Goal: Check status

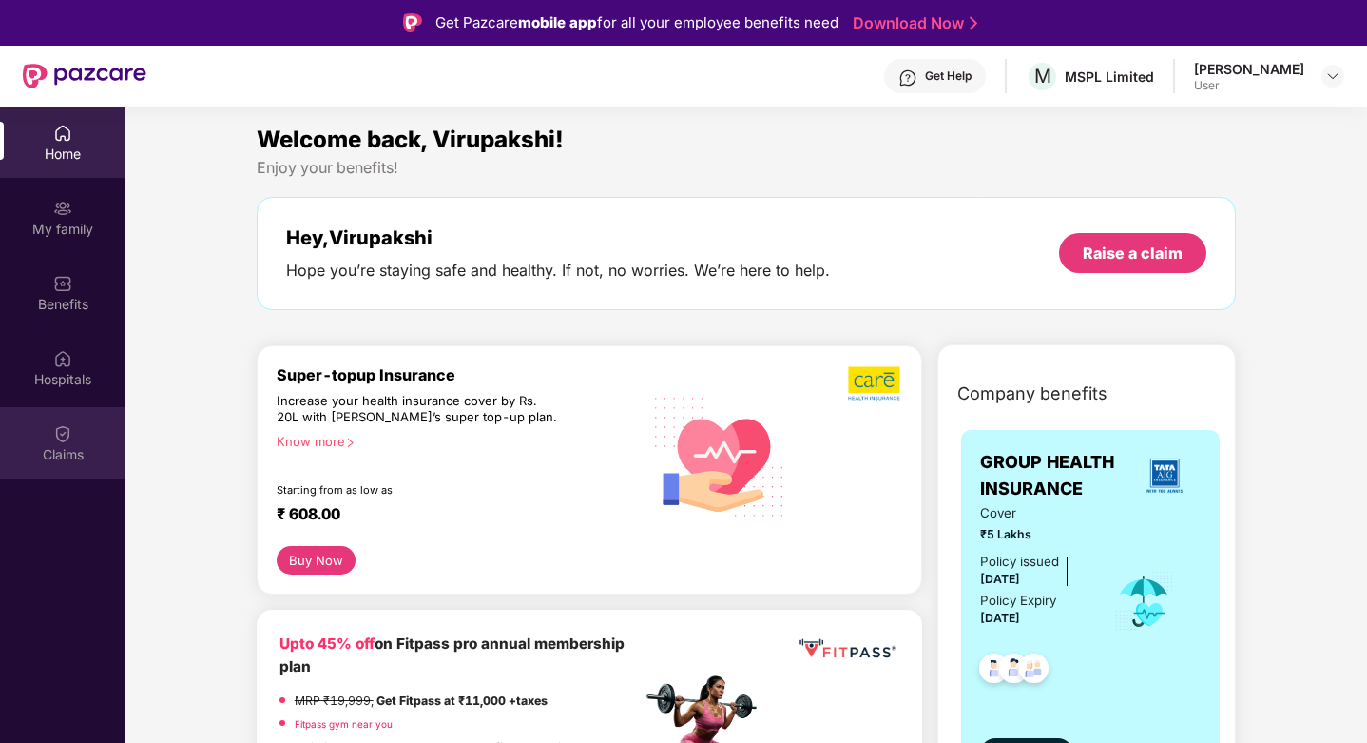
click at [72, 435] on div "Claims" at bounding box center [63, 442] width 126 height 71
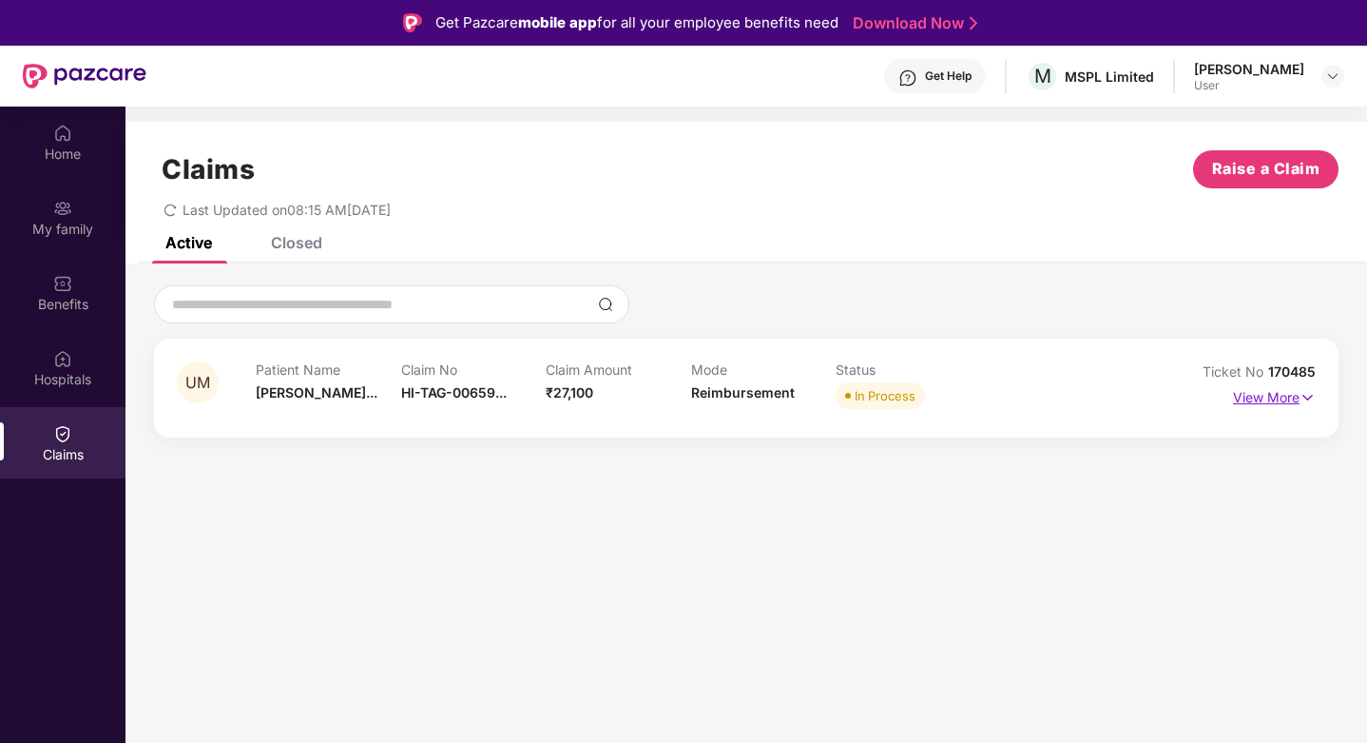
click at [1270, 395] on p "View More" at bounding box center [1274, 395] width 83 height 26
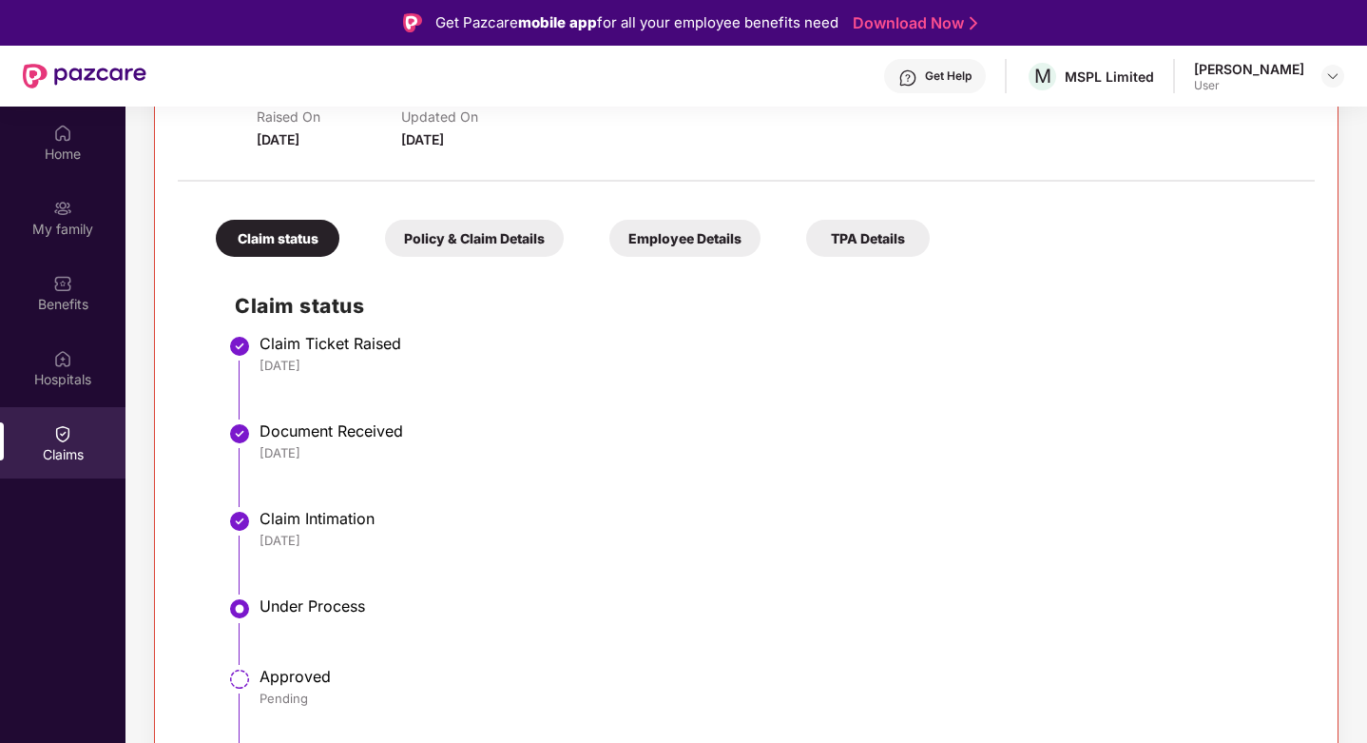
scroll to position [106, 0]
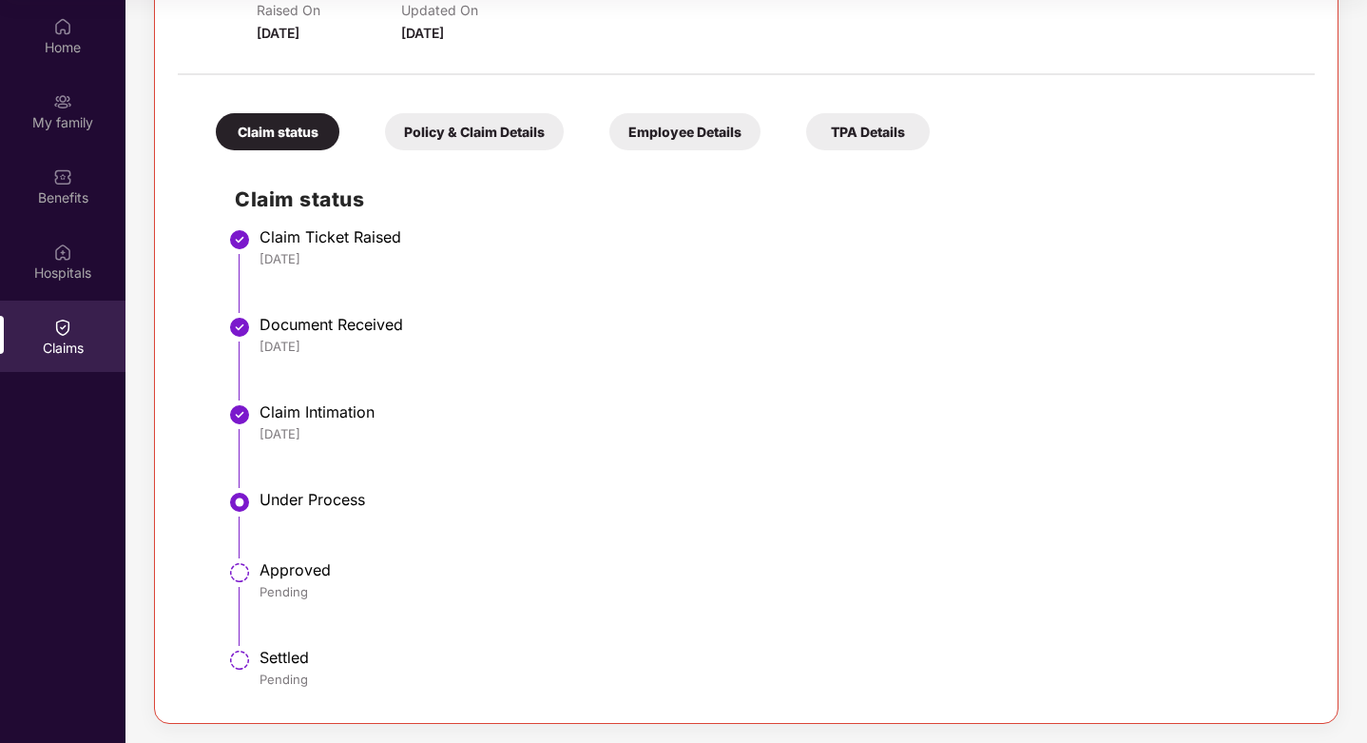
click at [523, 136] on div "Policy & Claim Details" at bounding box center [474, 131] width 179 height 37
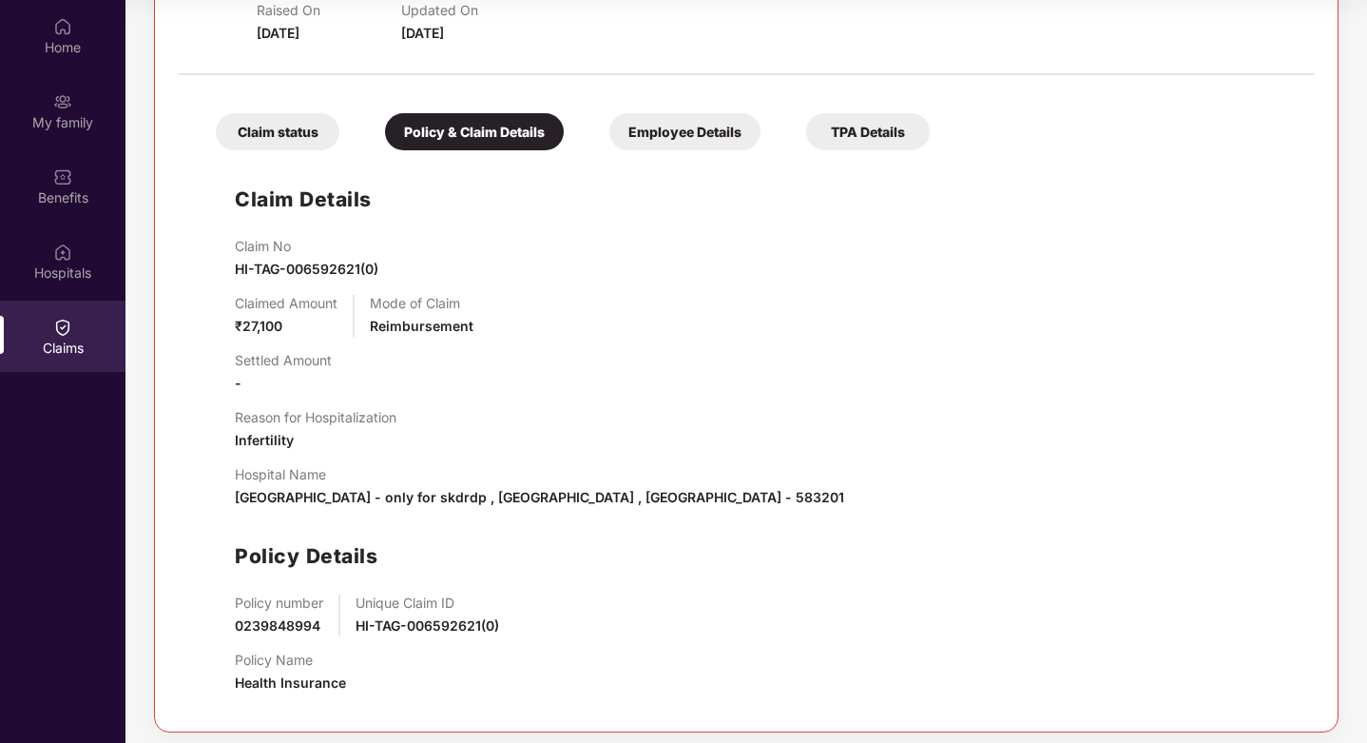
scroll to position [334, 0]
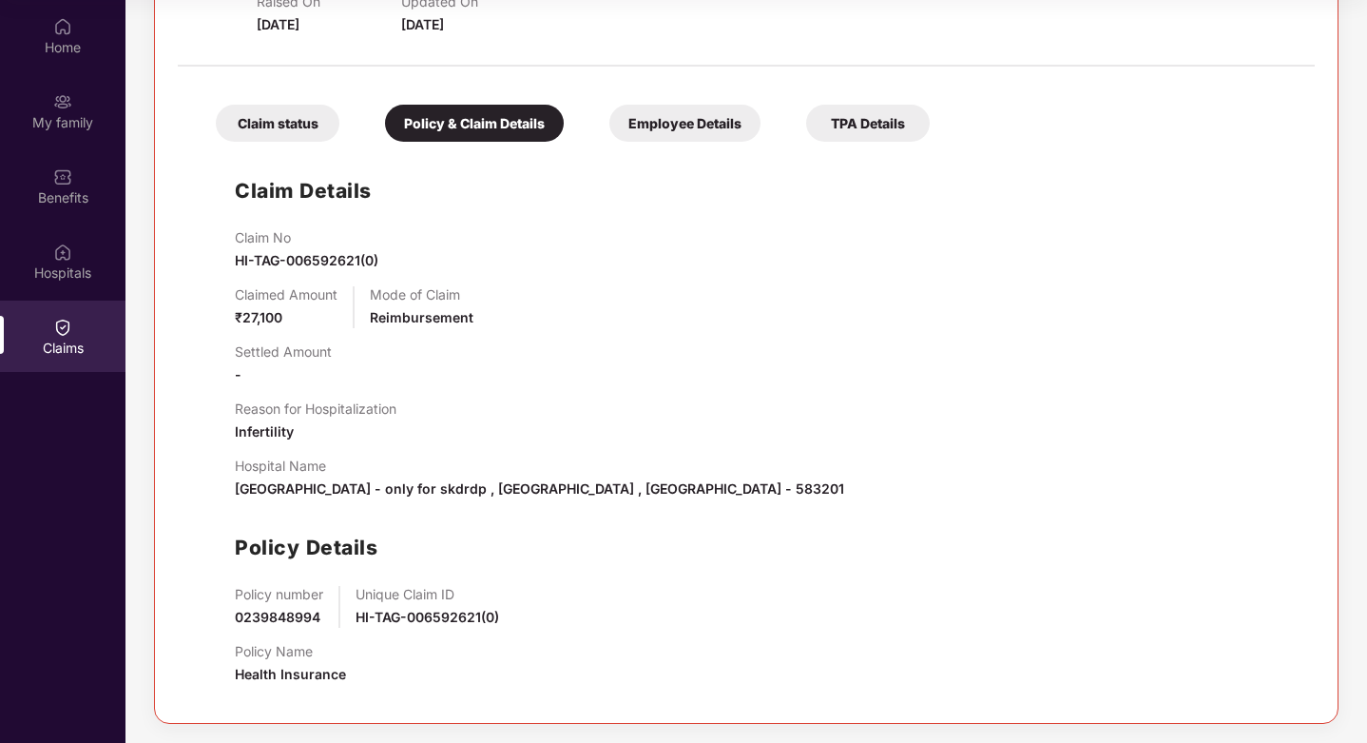
click at [708, 119] on div "Employee Details" at bounding box center [684, 123] width 151 height 37
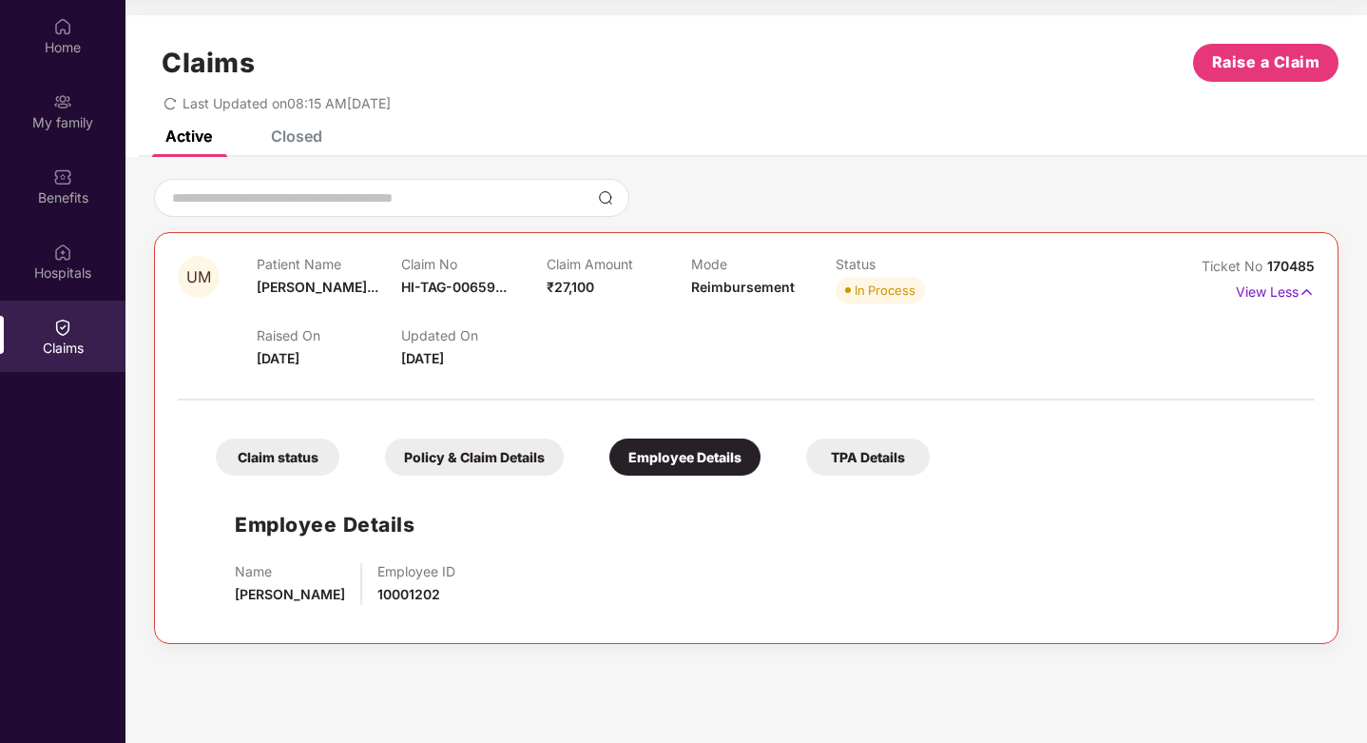
click at [869, 465] on div "TPA Details" at bounding box center [868, 456] width 124 height 37
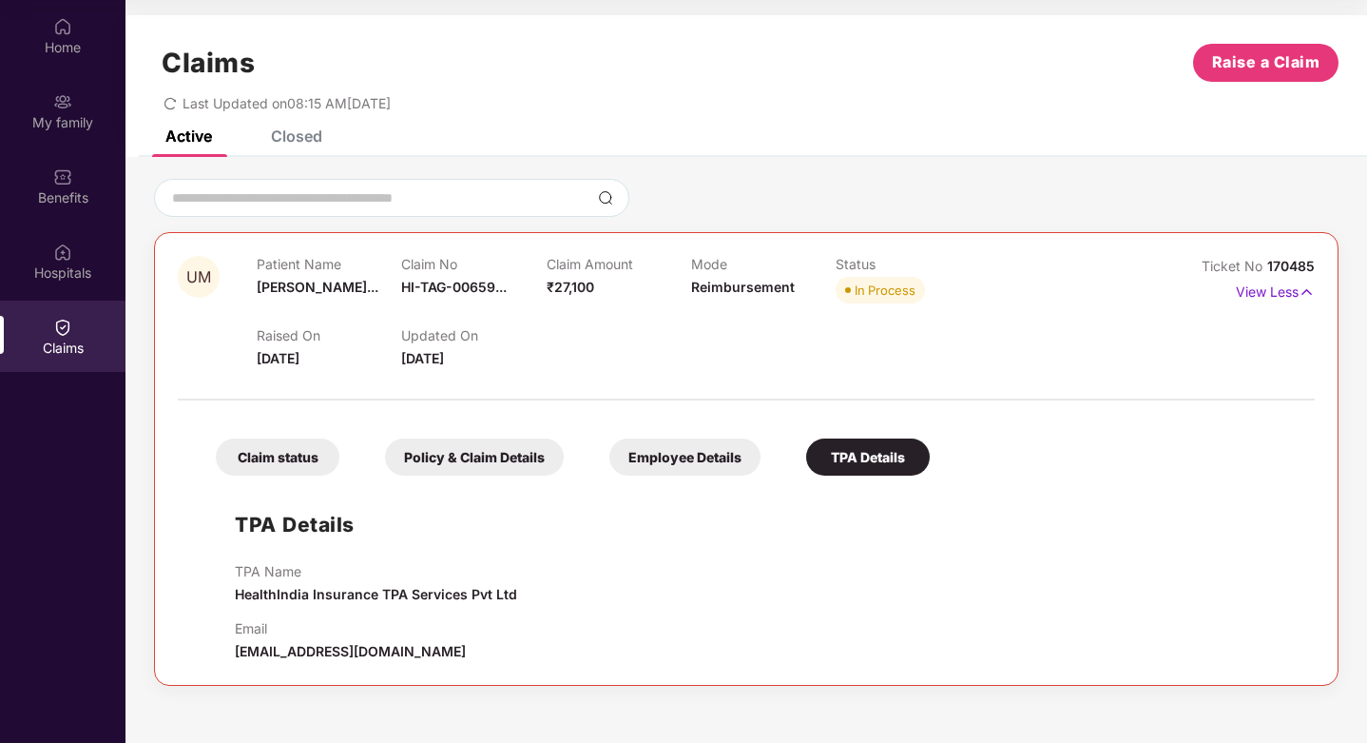
click at [304, 463] on div "Claim status" at bounding box center [278, 456] width 124 height 37
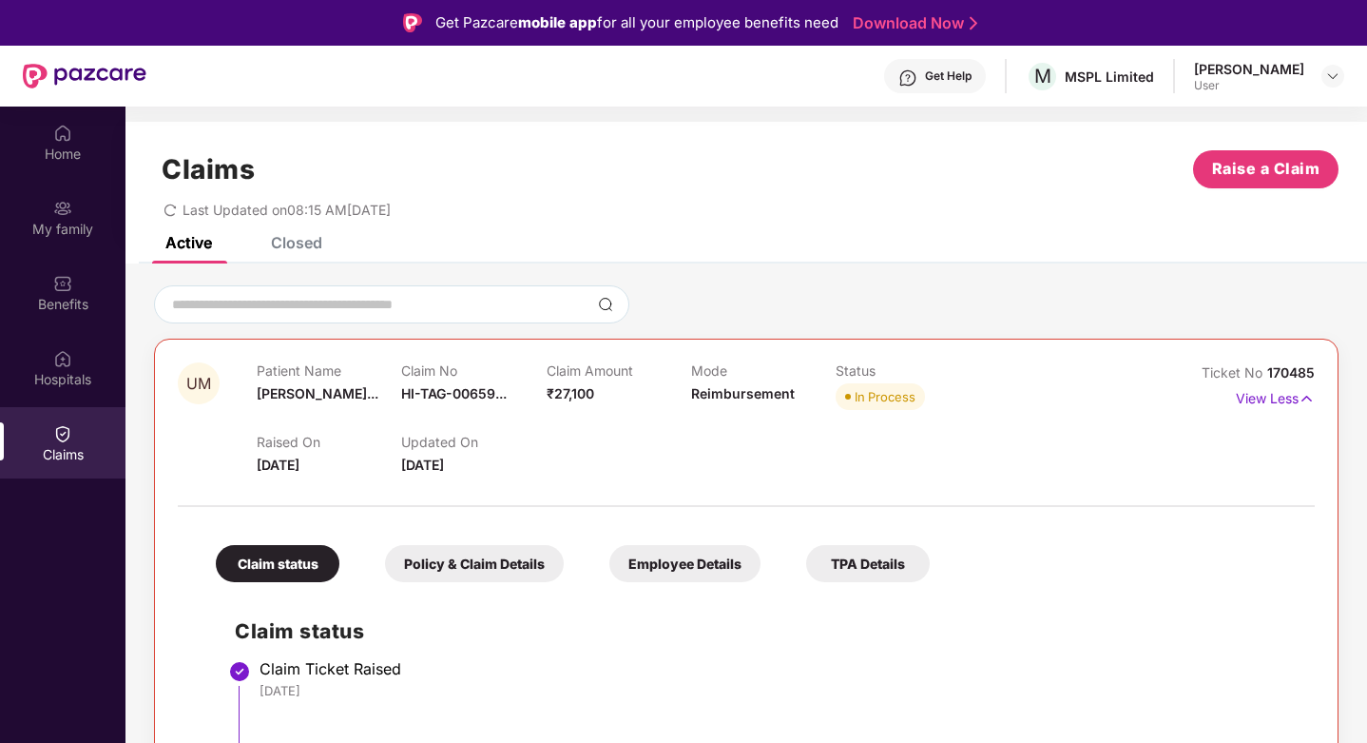
click at [302, 238] on div "Closed" at bounding box center [296, 242] width 51 height 19
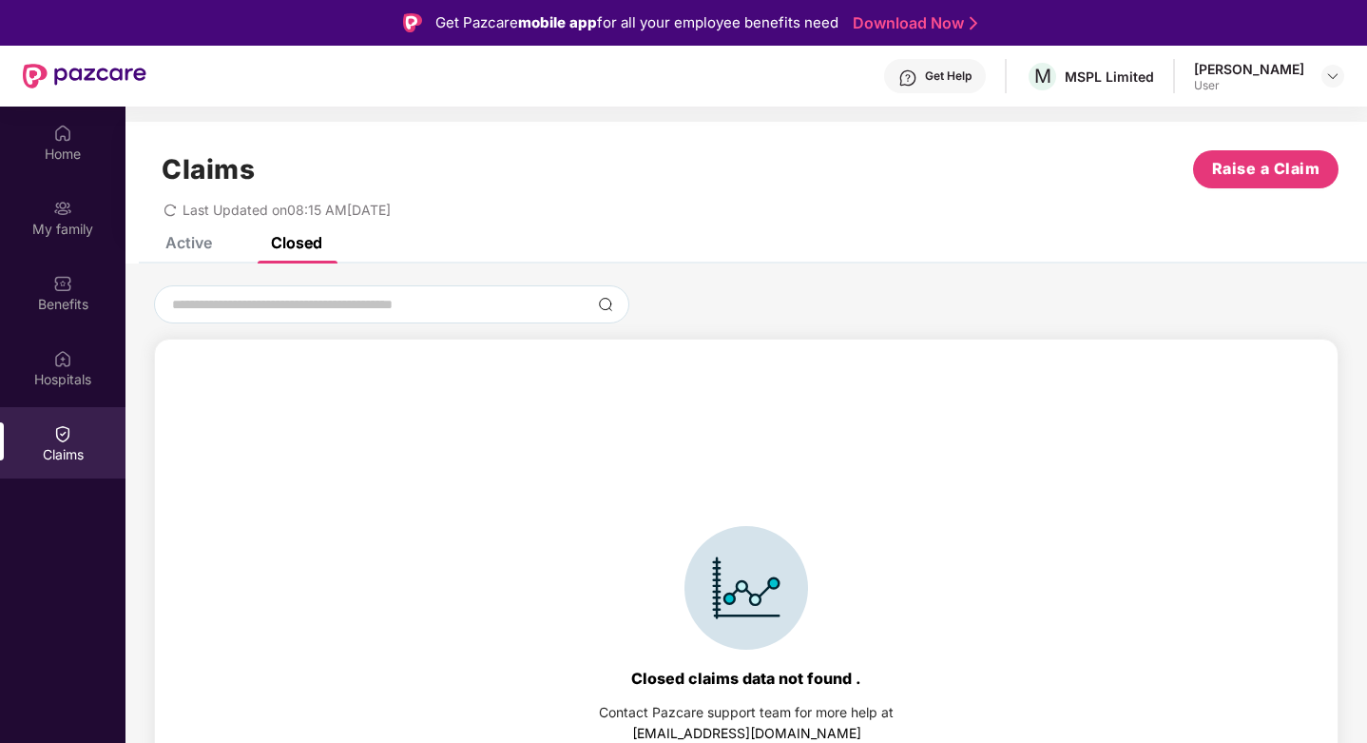
click at [205, 242] on div "Active" at bounding box center [188, 242] width 47 height 19
